Goal: Information Seeking & Learning: Learn about a topic

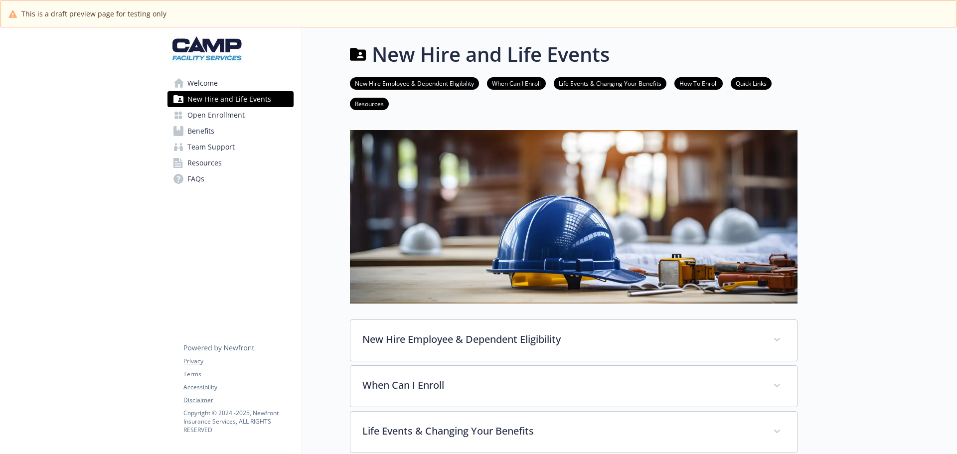
click at [215, 129] on link "Benefits" at bounding box center [230, 131] width 126 height 16
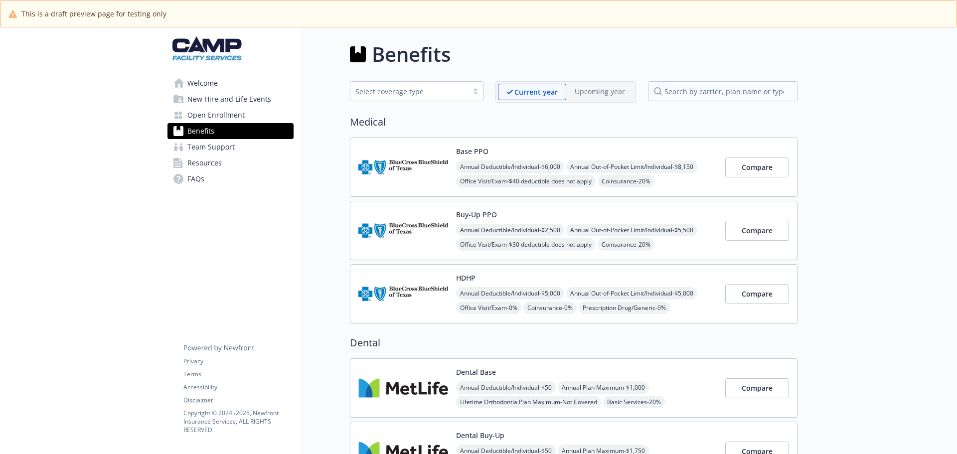
click at [217, 113] on span "Open Enrollment" at bounding box center [215, 115] width 57 height 16
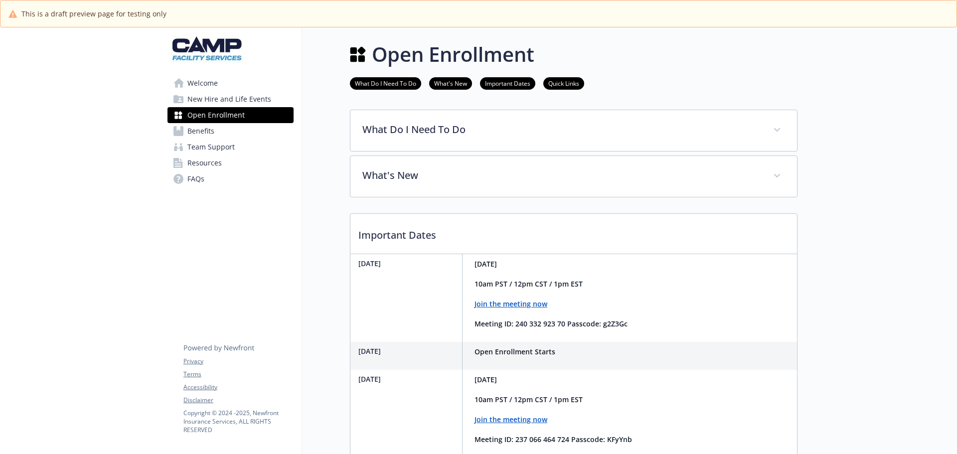
click at [209, 162] on span "Resources" at bounding box center [204, 163] width 34 height 16
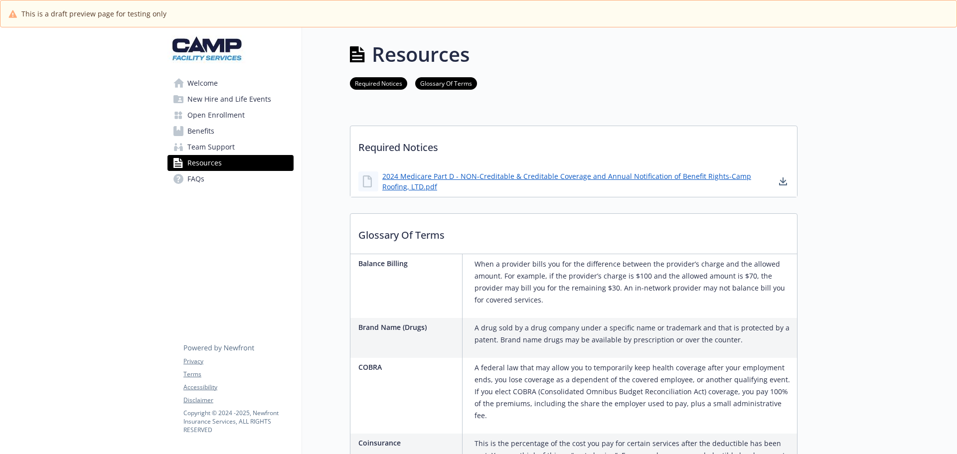
click at [206, 137] on span "Benefits" at bounding box center [200, 131] width 27 height 16
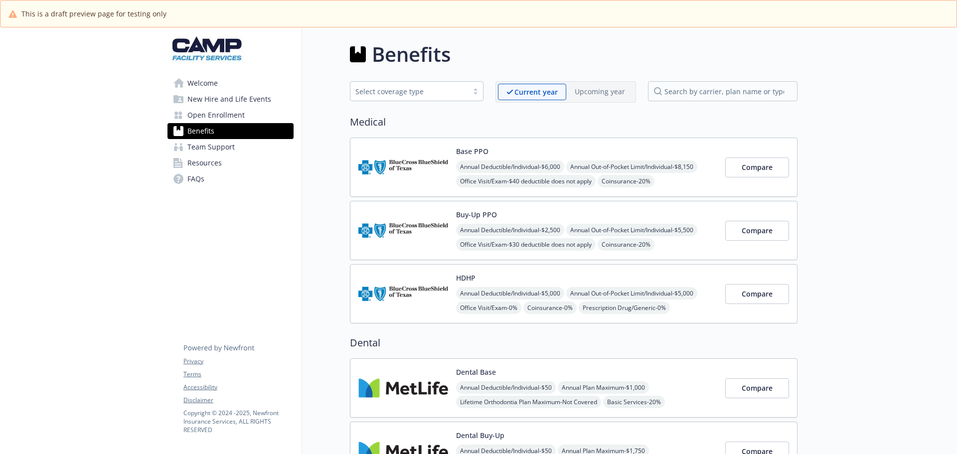
click at [394, 164] on img at bounding box center [403, 167] width 90 height 42
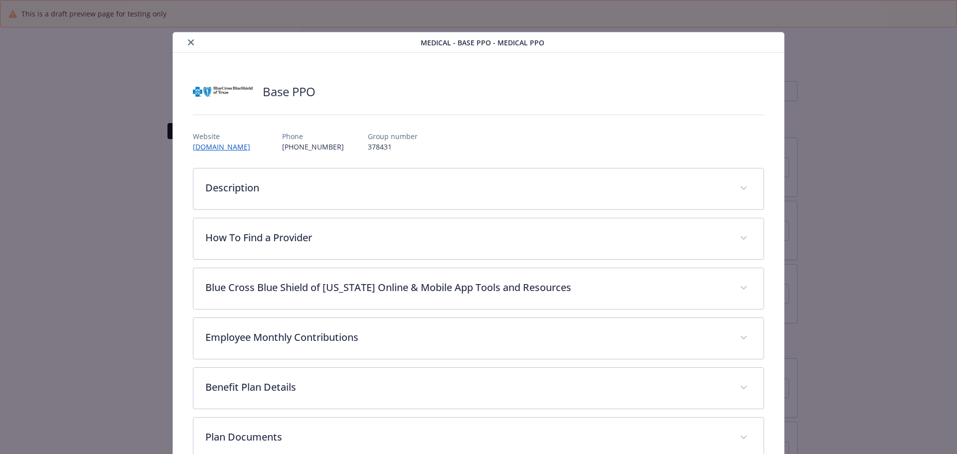
scroll to position [30, 0]
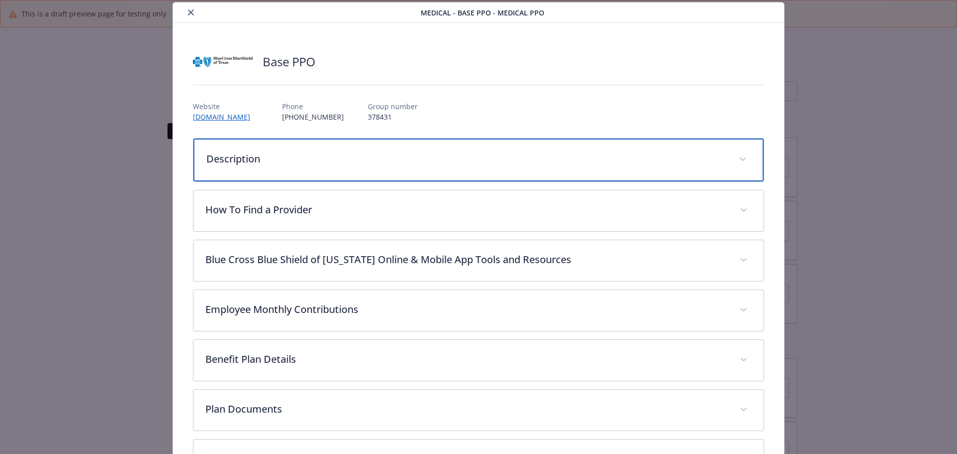
click at [272, 165] on p "Description" at bounding box center [466, 159] width 521 height 15
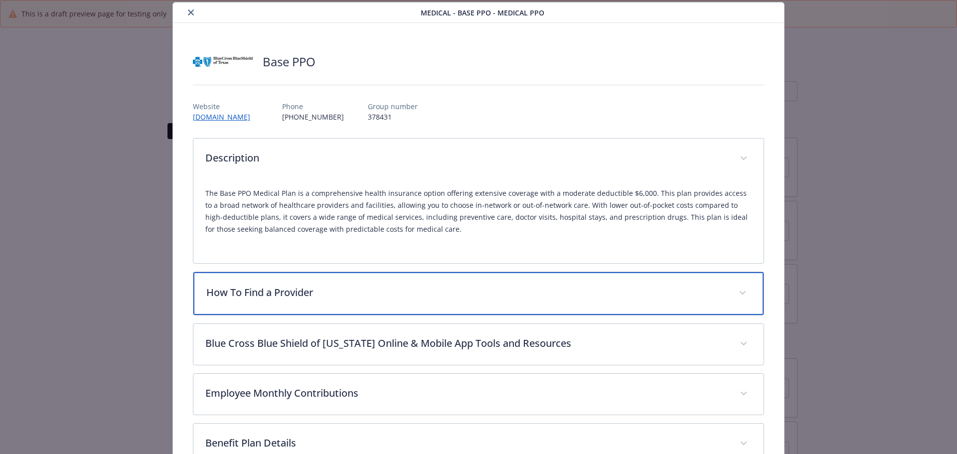
click at [289, 292] on p "How To Find a Provider" at bounding box center [466, 292] width 521 height 15
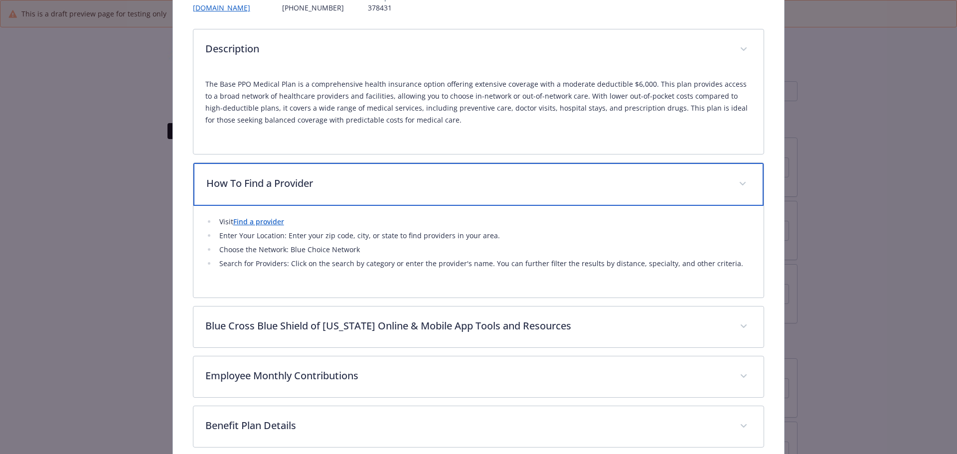
scroll to position [179, 0]
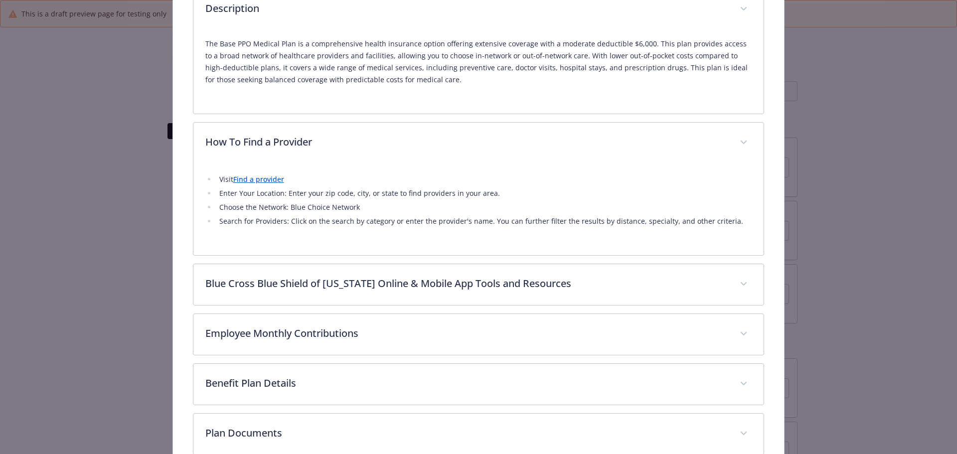
click at [247, 181] on link "Find a provider" at bounding box center [258, 178] width 51 height 9
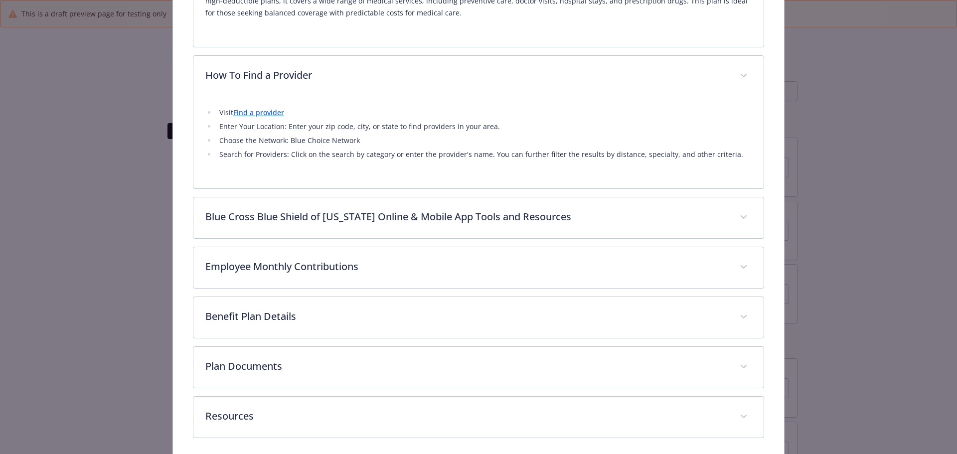
scroll to position [279, 0]
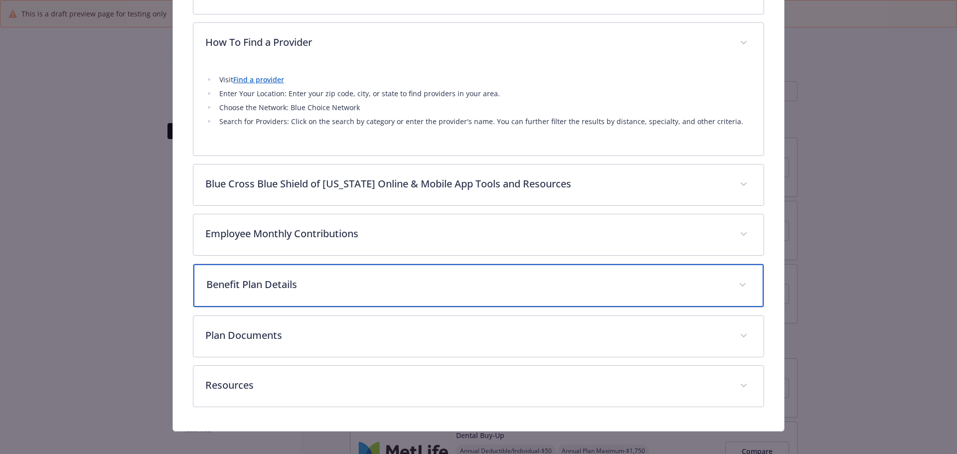
click at [258, 284] on p "Benefit Plan Details" at bounding box center [466, 284] width 521 height 15
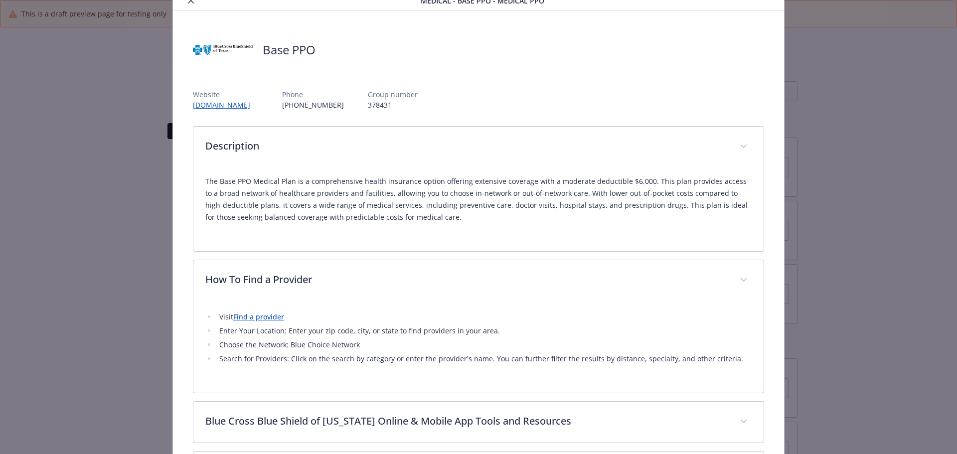
scroll to position [0, 0]
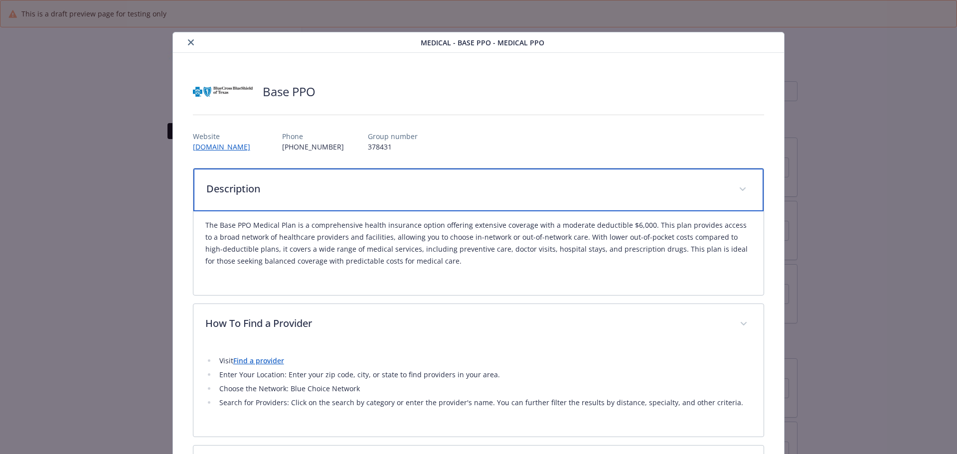
click at [231, 191] on p "Description" at bounding box center [466, 188] width 521 height 15
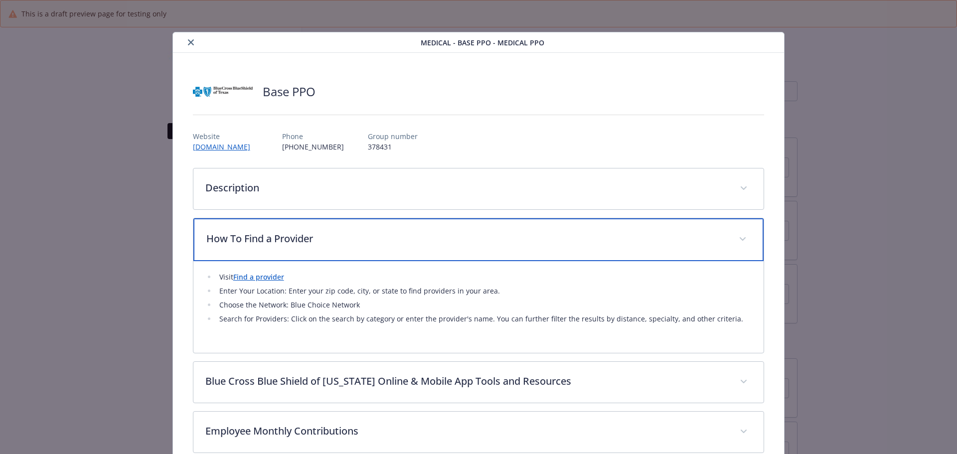
click at [257, 236] on p "How To Find a Provider" at bounding box center [466, 238] width 521 height 15
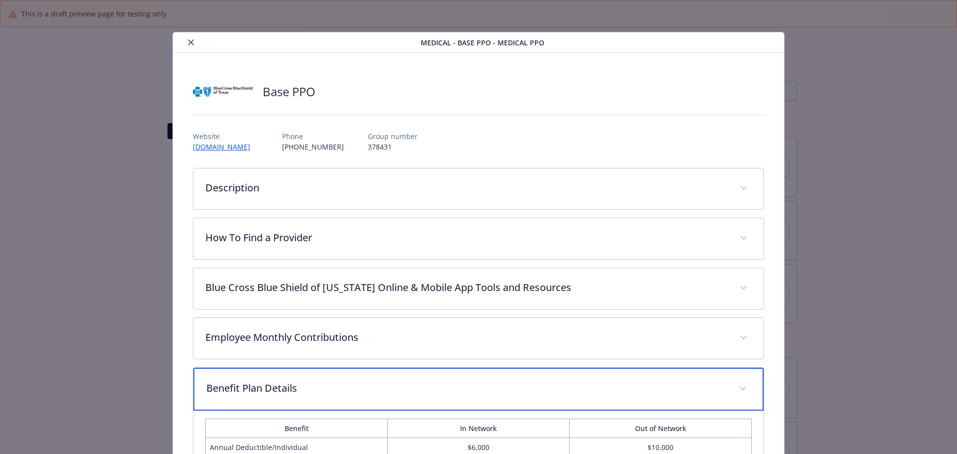
click at [259, 374] on div "Benefit Plan Details" at bounding box center [478, 389] width 571 height 43
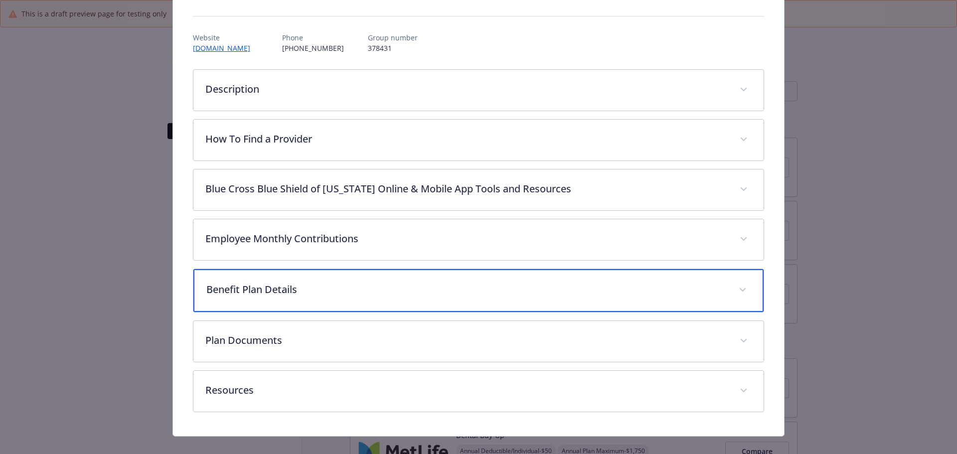
scroll to position [100, 0]
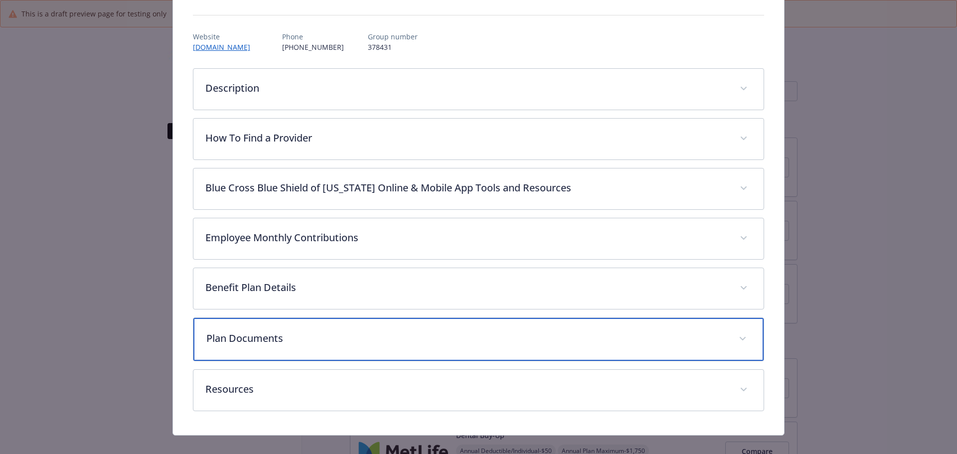
click at [258, 349] on div "Plan Documents" at bounding box center [478, 339] width 571 height 43
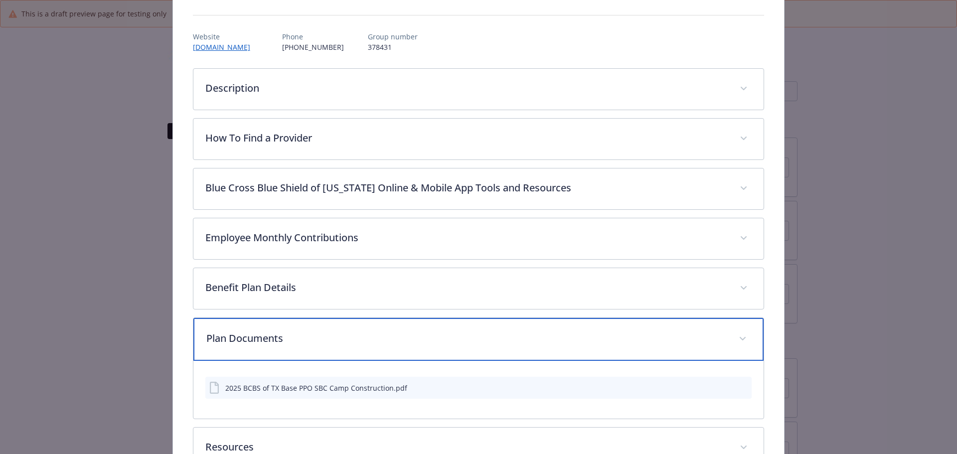
scroll to position [150, 0]
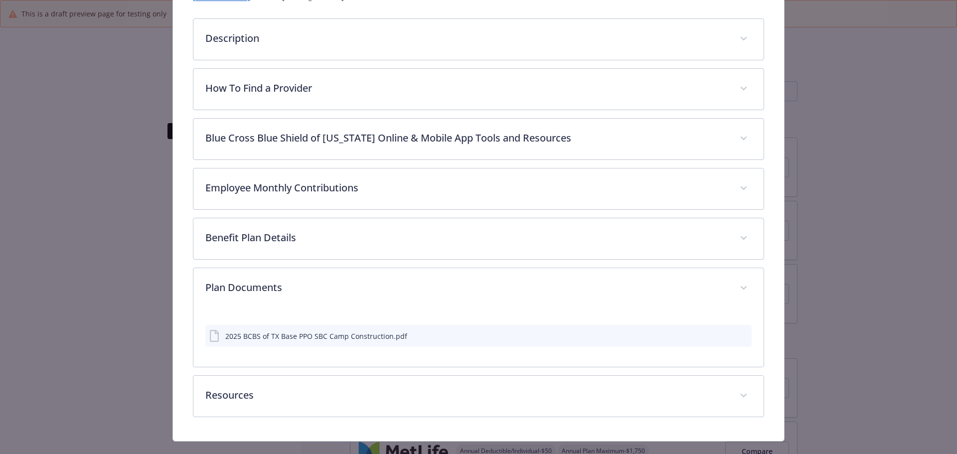
click at [263, 340] on div "2025 BCBS of TX Base PPO SBC Camp Construction.pdf" at bounding box center [316, 336] width 182 height 10
click at [724, 336] on icon "download file" at bounding box center [726, 336] width 8 height 8
